Goal: Find specific page/section: Find specific page/section

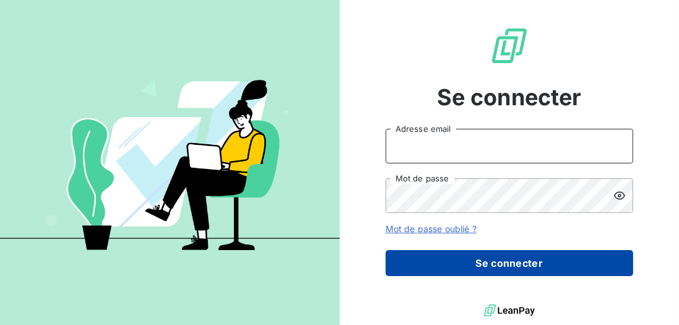
type input "[EMAIL_ADDRESS][DOMAIN_NAME]"
click at [499, 262] on button "Se connecter" at bounding box center [508, 263] width 247 height 26
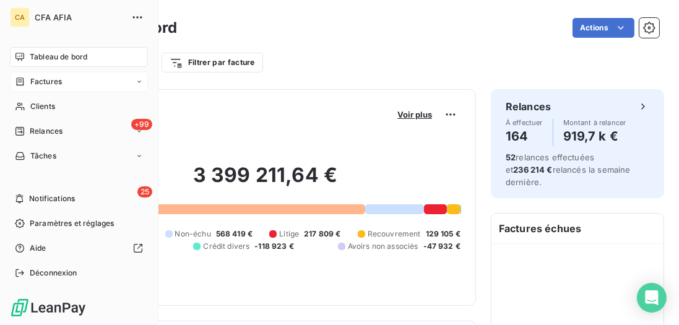
click at [48, 83] on span "Factures" at bounding box center [46, 81] width 32 height 11
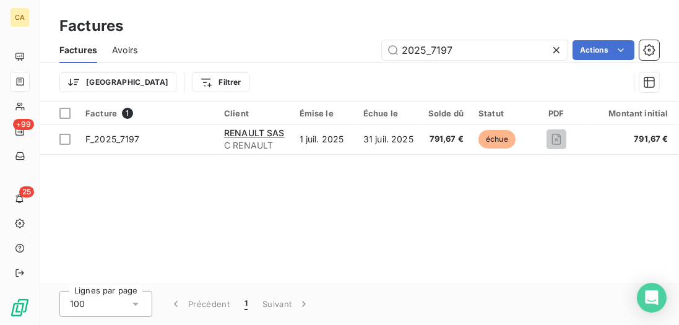
drag, startPoint x: 508, startPoint y: 53, endPoint x: 290, endPoint y: 51, distance: 219.0
click at [290, 51] on div "2025_7197 Actions" at bounding box center [405, 50] width 507 height 20
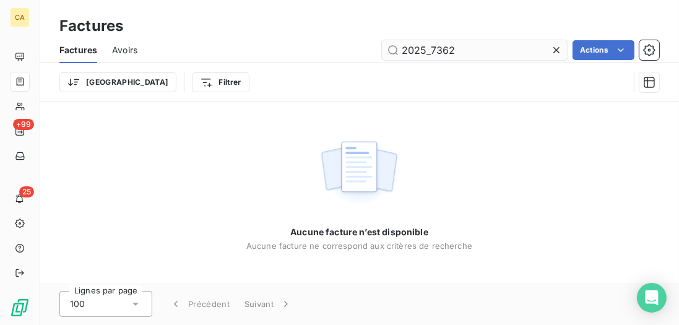
click at [406, 53] on input "2025_7362" at bounding box center [475, 50] width 186 height 20
click at [408, 51] on input "F_2025_7362" at bounding box center [475, 50] width 186 height 20
type input "F_2025_7362"
